Goal: Task Accomplishment & Management: Manage account settings

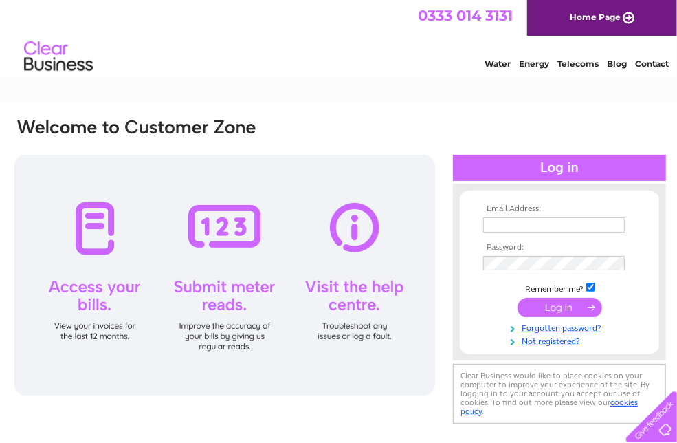
type input "elaine.guy1@unicomemail.co.uk"
click at [558, 302] on input "submit" at bounding box center [560, 307] width 85 height 19
click at [564, 306] on input "submit" at bounding box center [560, 307] width 85 height 19
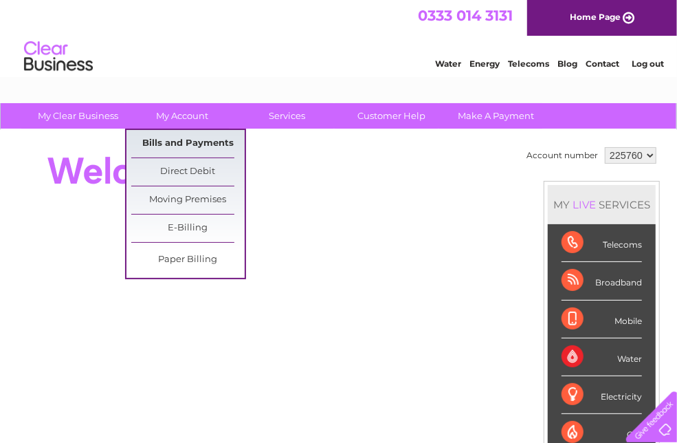
click at [190, 139] on link "Bills and Payments" at bounding box center [187, 143] width 113 height 27
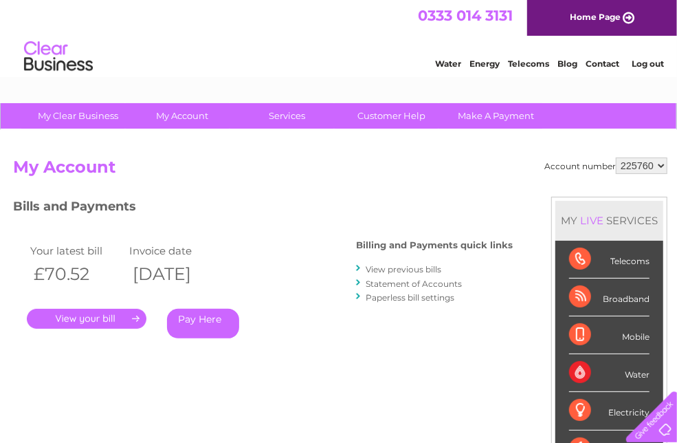
click at [104, 318] on link "." at bounding box center [87, 319] width 120 height 20
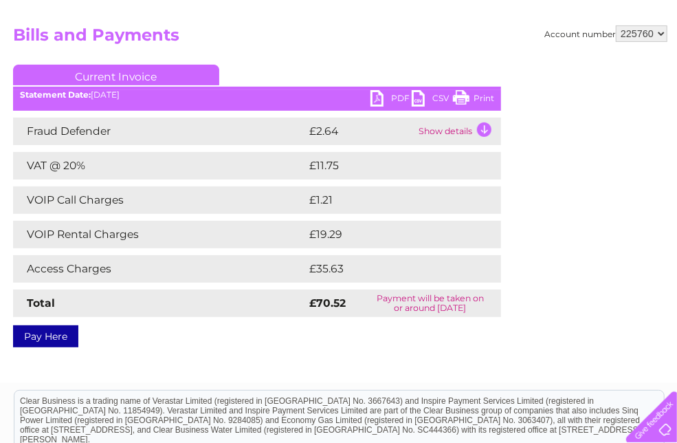
scroll to position [206, 0]
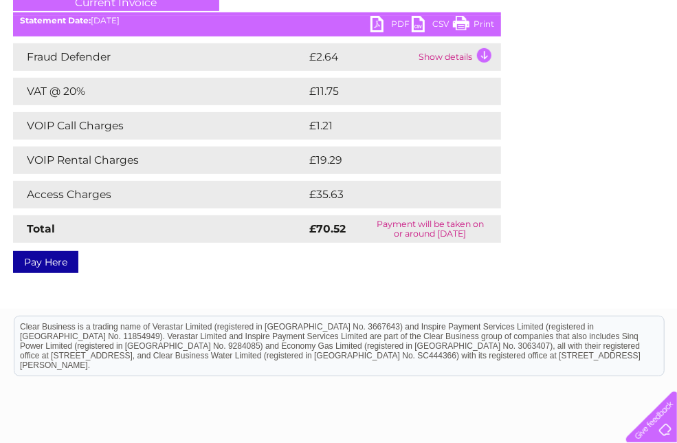
click at [461, 23] on link "Print" at bounding box center [473, 26] width 41 height 20
click at [379, 16] on link "PDF" at bounding box center [391, 26] width 41 height 20
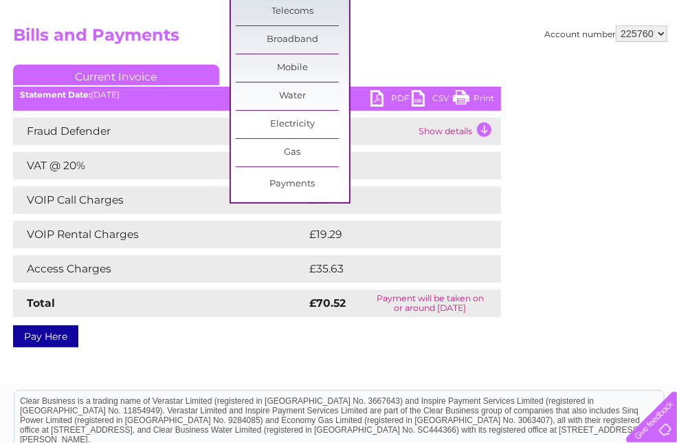
scroll to position [0, 0]
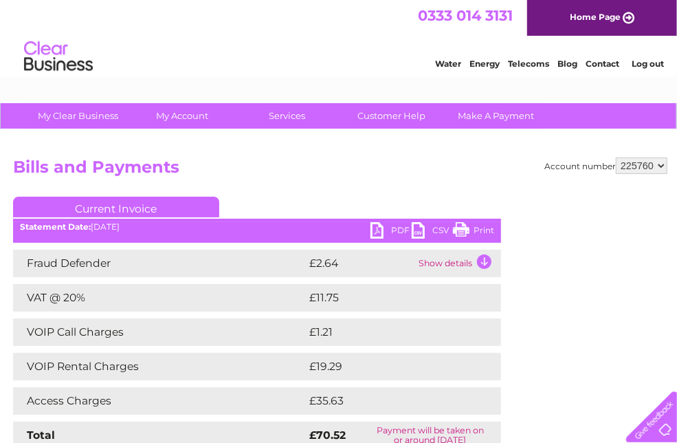
click at [641, 63] on link "Log out" at bounding box center [648, 63] width 32 height 10
